Goal: Information Seeking & Learning: Learn about a topic

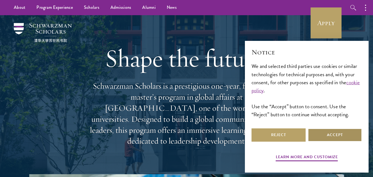
click at [317, 137] on button "Accept" at bounding box center [335, 134] width 54 height 13
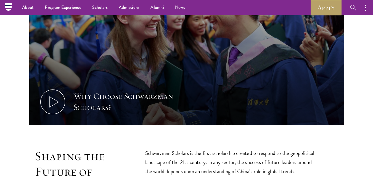
scroll to position [223, 0]
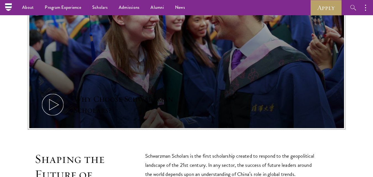
click at [54, 92] on icon at bounding box center [52, 104] width 25 height 25
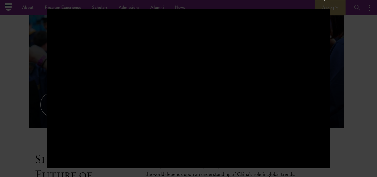
click at [357, 59] on div at bounding box center [188, 88] width 377 height 177
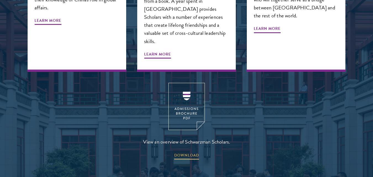
scroll to position [726, 0]
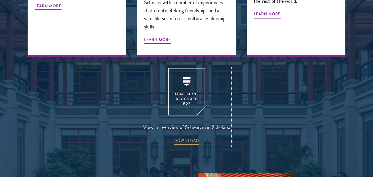
click at [194, 70] on img at bounding box center [186, 91] width 36 height 47
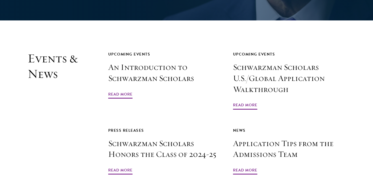
scroll to position [1239, 0]
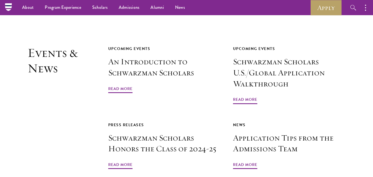
scroll to position [1230, 0]
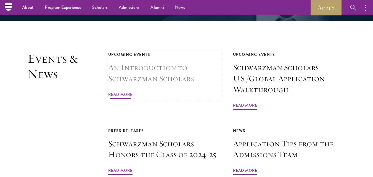
click at [134, 67] on link "Upcoming Events An Introduction to Schwarzman Scholars Read More" at bounding box center [164, 75] width 112 height 49
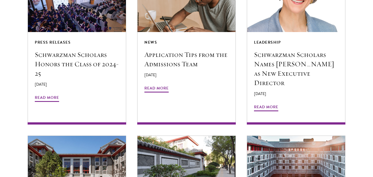
scroll to position [525, 0]
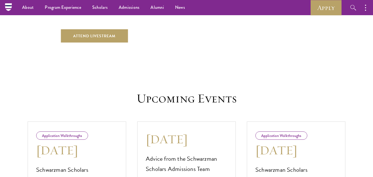
scroll to position [176, 0]
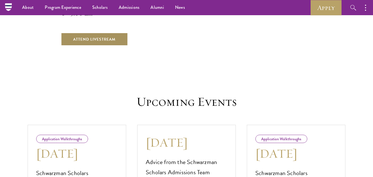
click at [81, 35] on link "Attend Livestream" at bounding box center [94, 39] width 67 height 13
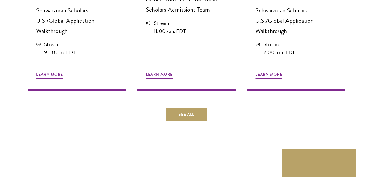
scroll to position [339, 0]
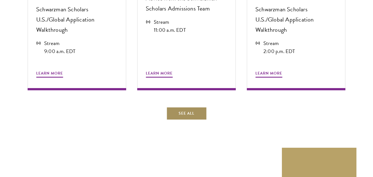
click at [172, 107] on link "See All" at bounding box center [186, 113] width 41 height 13
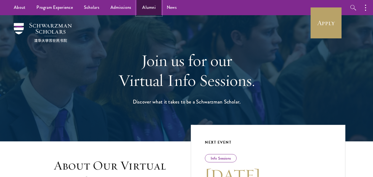
click at [151, 2] on link "Alumni" at bounding box center [149, 7] width 25 height 15
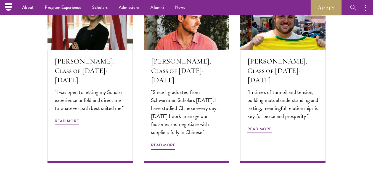
scroll to position [1847, 0]
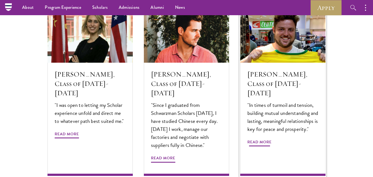
click at [271, 139] on span "Read More" at bounding box center [259, 143] width 24 height 9
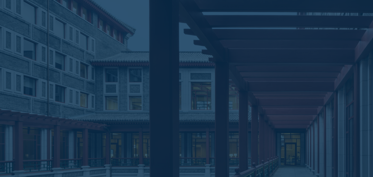
scroll to position [1177, 0]
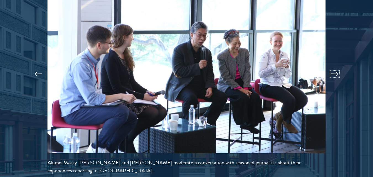
click at [332, 66] on button at bounding box center [334, 73] width 18 height 15
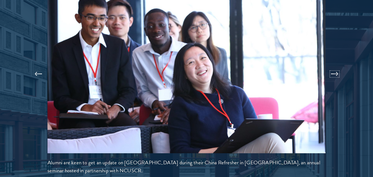
click at [332, 66] on button at bounding box center [334, 73] width 18 height 15
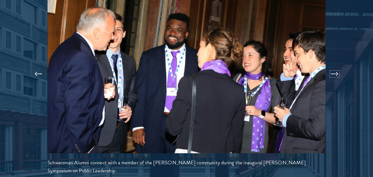
click at [332, 66] on button at bounding box center [334, 73] width 18 height 15
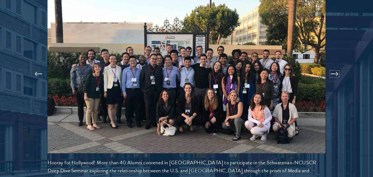
click at [333, 66] on button at bounding box center [334, 73] width 18 height 15
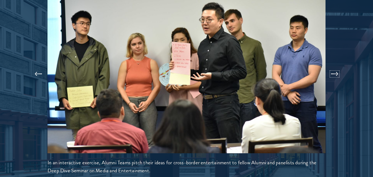
click at [337, 66] on button at bounding box center [334, 73] width 18 height 15
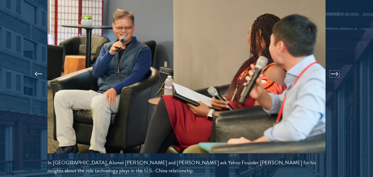
click at [337, 66] on button at bounding box center [334, 73] width 18 height 15
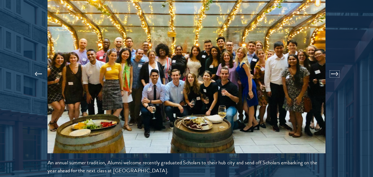
click at [337, 66] on button at bounding box center [334, 73] width 18 height 15
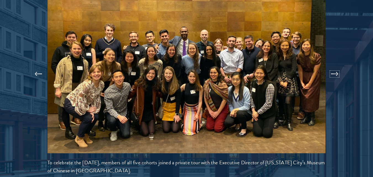
click at [337, 66] on button at bounding box center [334, 73] width 18 height 15
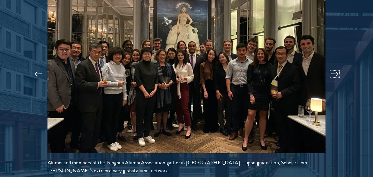
click at [337, 66] on button at bounding box center [334, 73] width 18 height 15
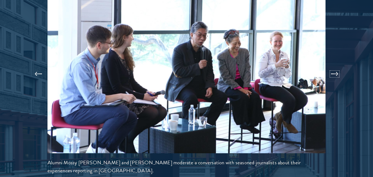
click at [334, 66] on button at bounding box center [334, 73] width 18 height 15
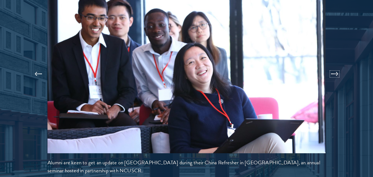
click at [334, 66] on button at bounding box center [334, 73] width 18 height 15
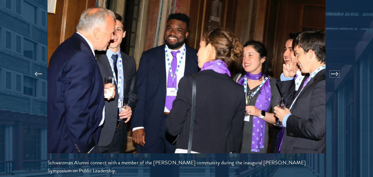
click at [334, 66] on button at bounding box center [334, 73] width 18 height 15
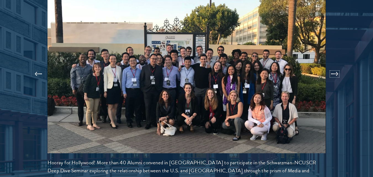
click at [334, 66] on button at bounding box center [334, 73] width 18 height 15
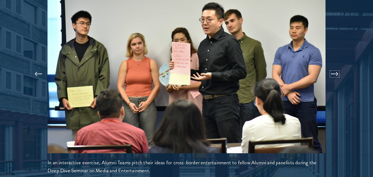
click at [334, 66] on button at bounding box center [334, 73] width 18 height 15
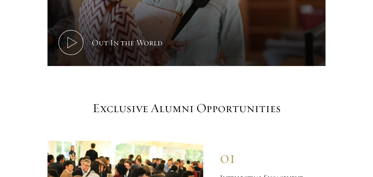
scroll to position [0, 0]
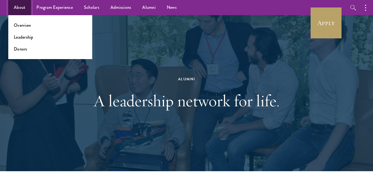
click at [18, 4] on link "About" at bounding box center [19, 7] width 23 height 15
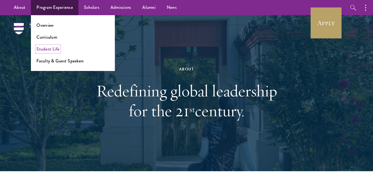
click at [52, 47] on link "Student Life" at bounding box center [47, 49] width 23 height 6
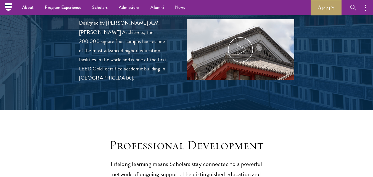
scroll to position [593, 0]
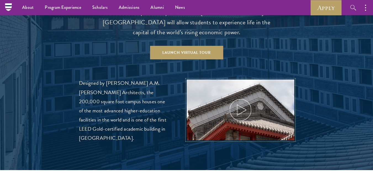
click at [242, 97] on icon at bounding box center [240, 109] width 25 height 25
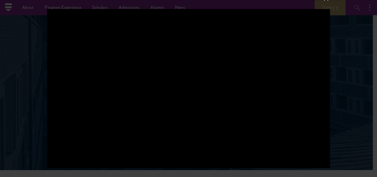
click at [341, 31] on div at bounding box center [188, 88] width 377 height 177
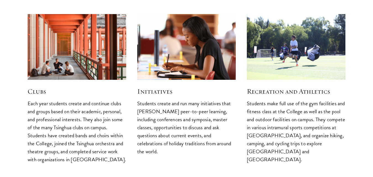
scroll to position [1426, 0]
